Goal: Transaction & Acquisition: Obtain resource

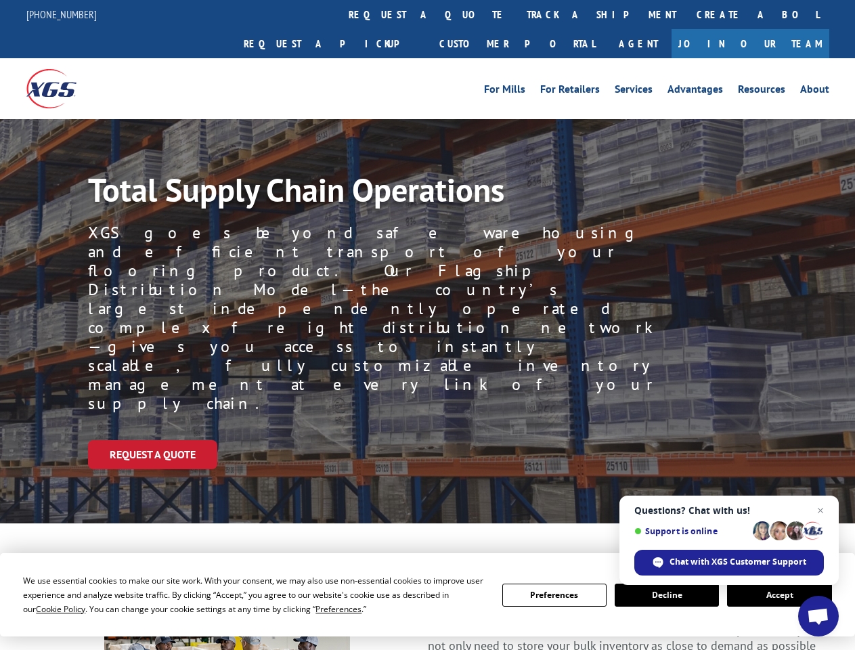
click at [427, 440] on div "Request a Quote" at bounding box center [471, 454] width 767 height 29
click at [47, 609] on span "Cookie Policy" at bounding box center [60, 609] width 49 height 12
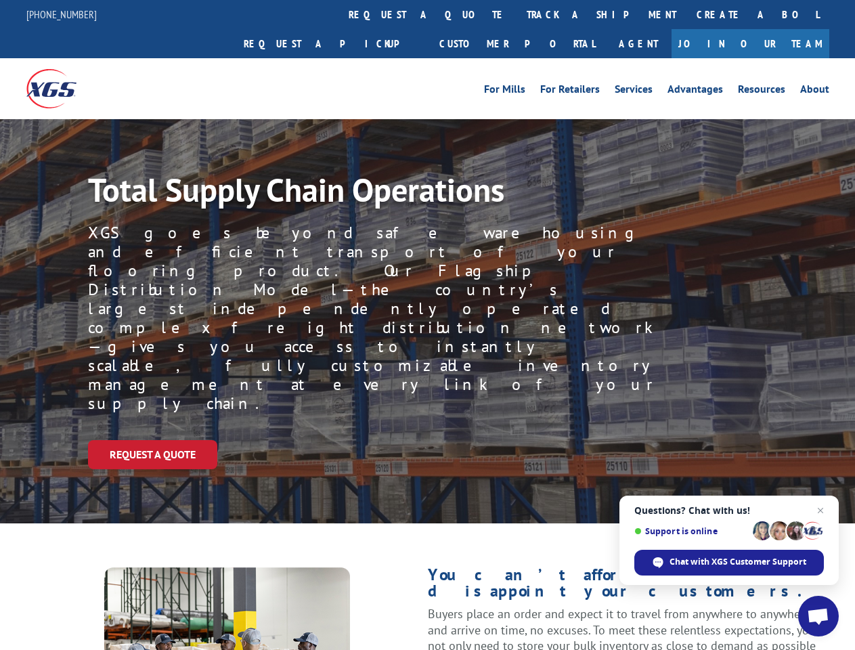
click at [427, 440] on div "Request a Quote" at bounding box center [471, 454] width 767 height 29
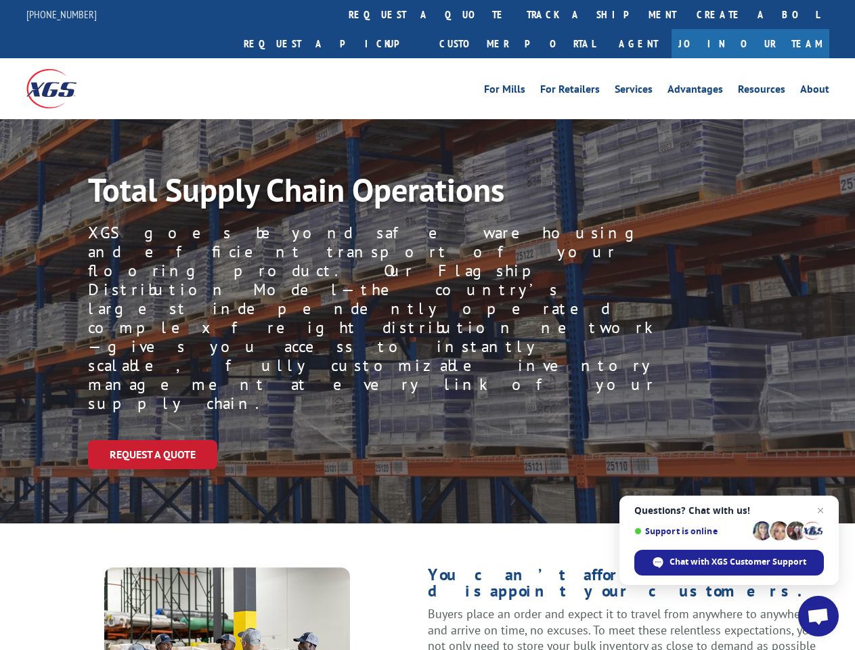
click at [517, 14] on link "track a shipment" at bounding box center [602, 14] width 170 height 29
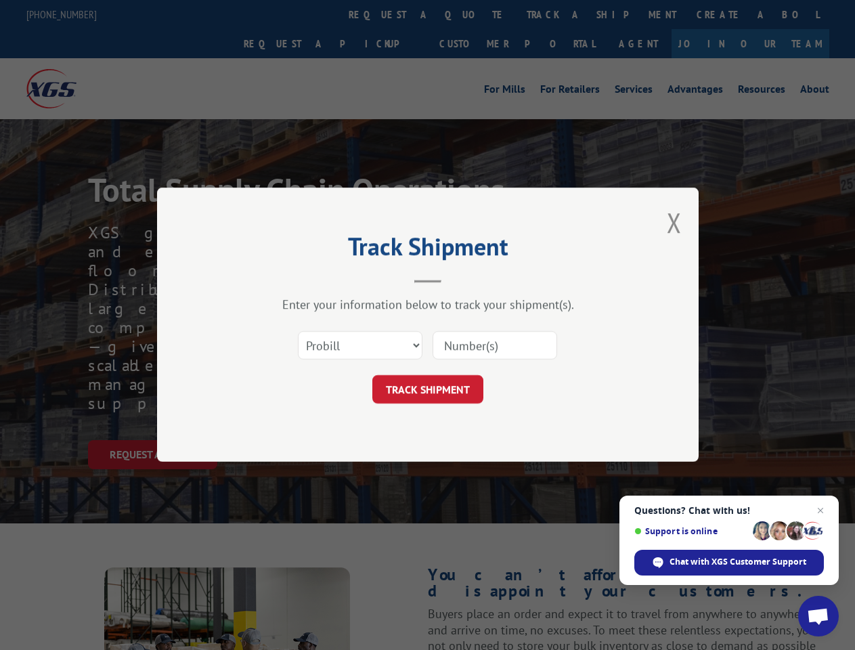
click at [473, 14] on div "Track Shipment Enter your information below to track your shipment(s). Select c…" at bounding box center [427, 325] width 855 height 650
click at [557, 14] on div "Track Shipment Enter your information below to track your shipment(s). Select c…" at bounding box center [427, 325] width 855 height 650
